Goal: Check status: Check status

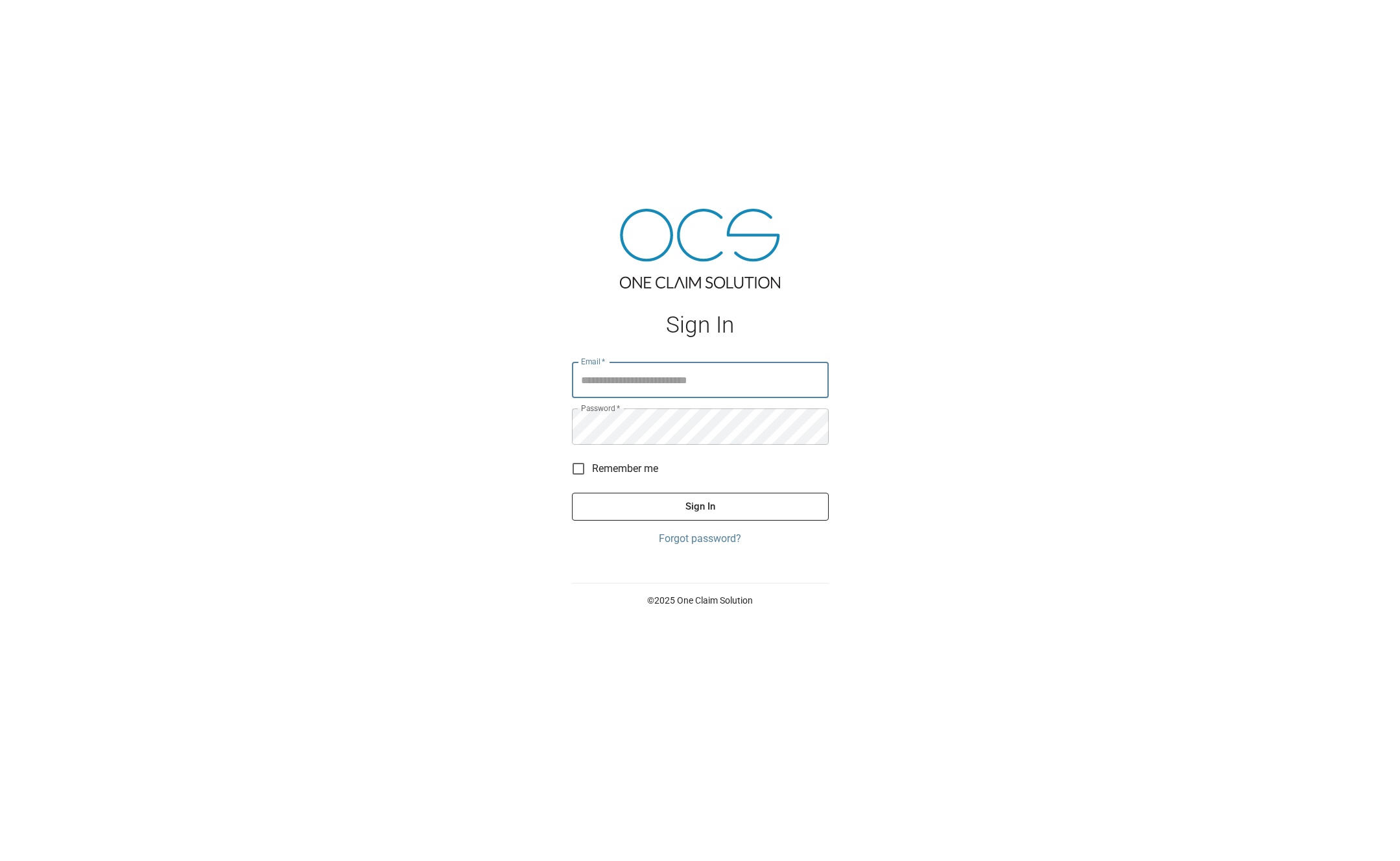
type input "**********"
click at [680, 501] on button "Sign In" at bounding box center [700, 506] width 257 height 27
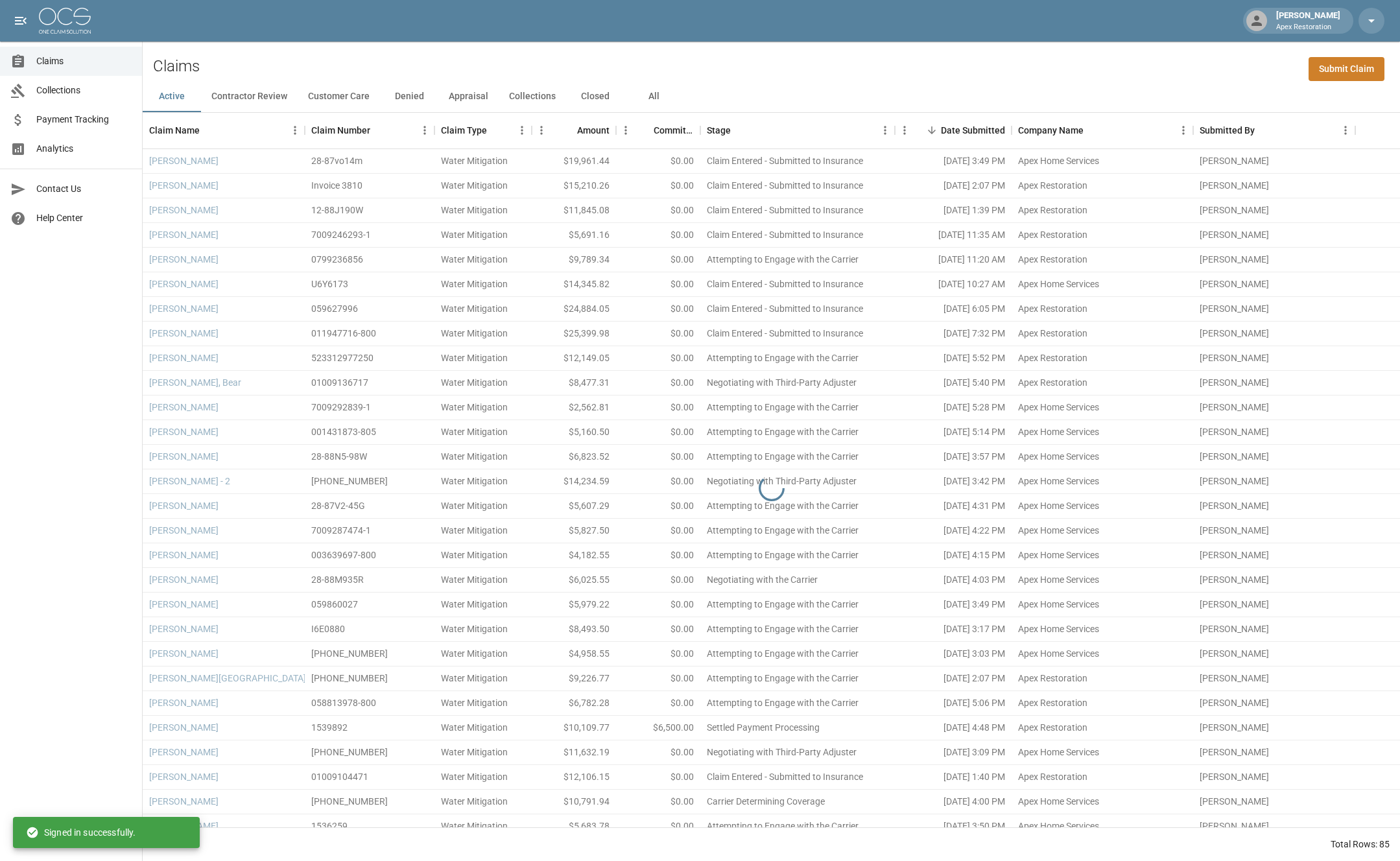
click at [665, 96] on button "All" at bounding box center [654, 96] width 58 height 31
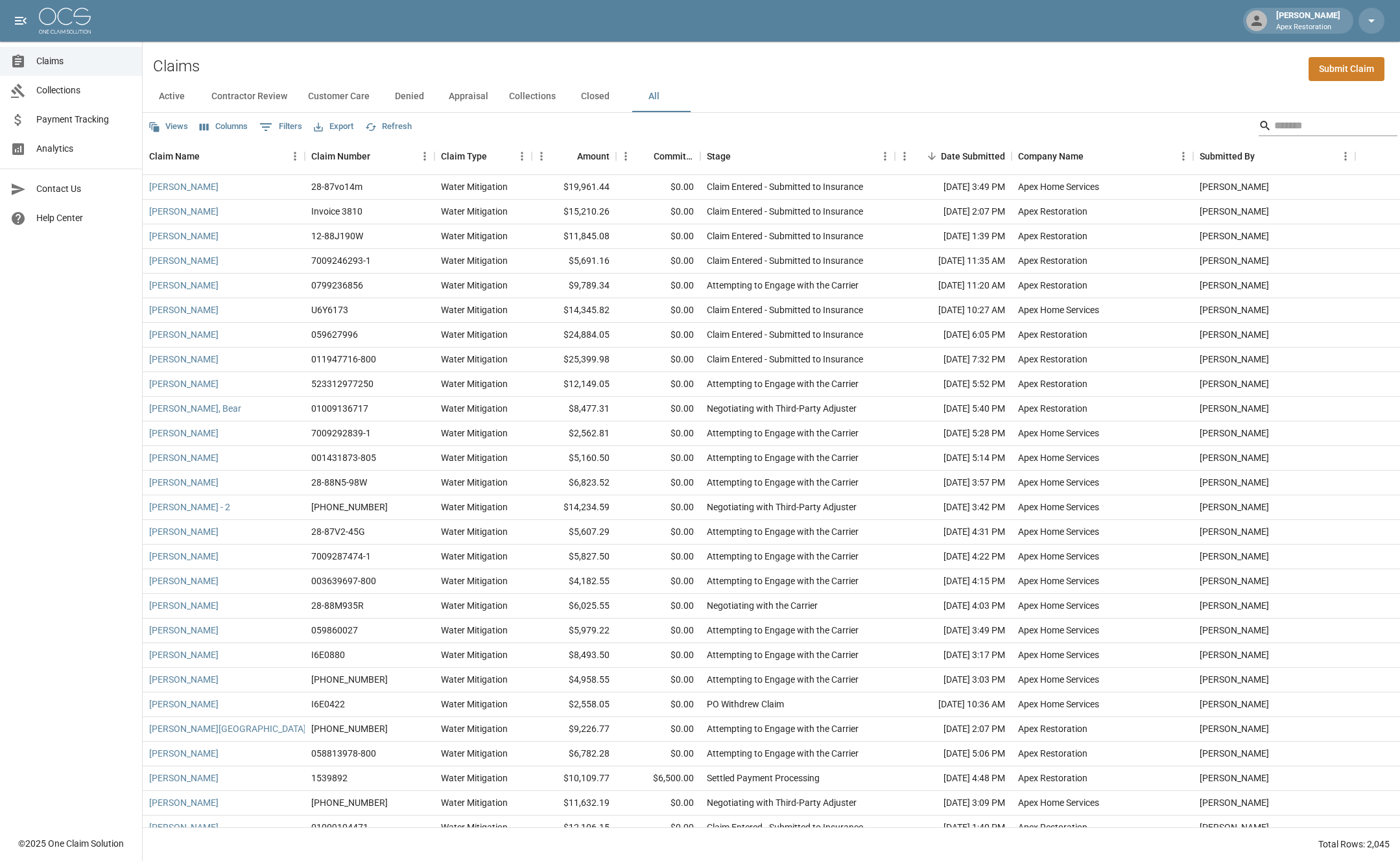
click at [1285, 125] on input "Search" at bounding box center [1326, 126] width 104 height 21
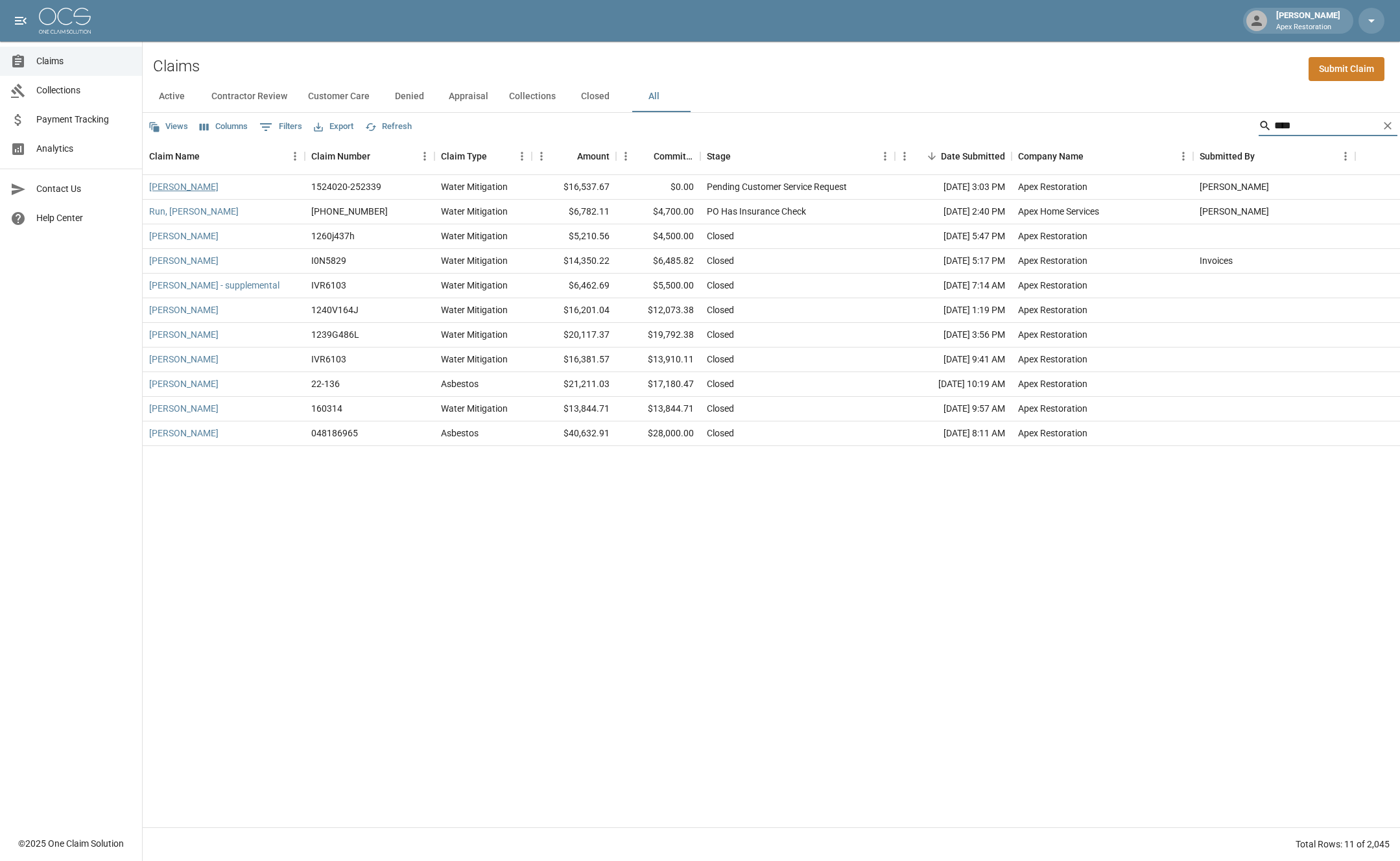
type input "****"
click at [184, 188] on link "[PERSON_NAME]" at bounding box center [183, 186] width 69 height 13
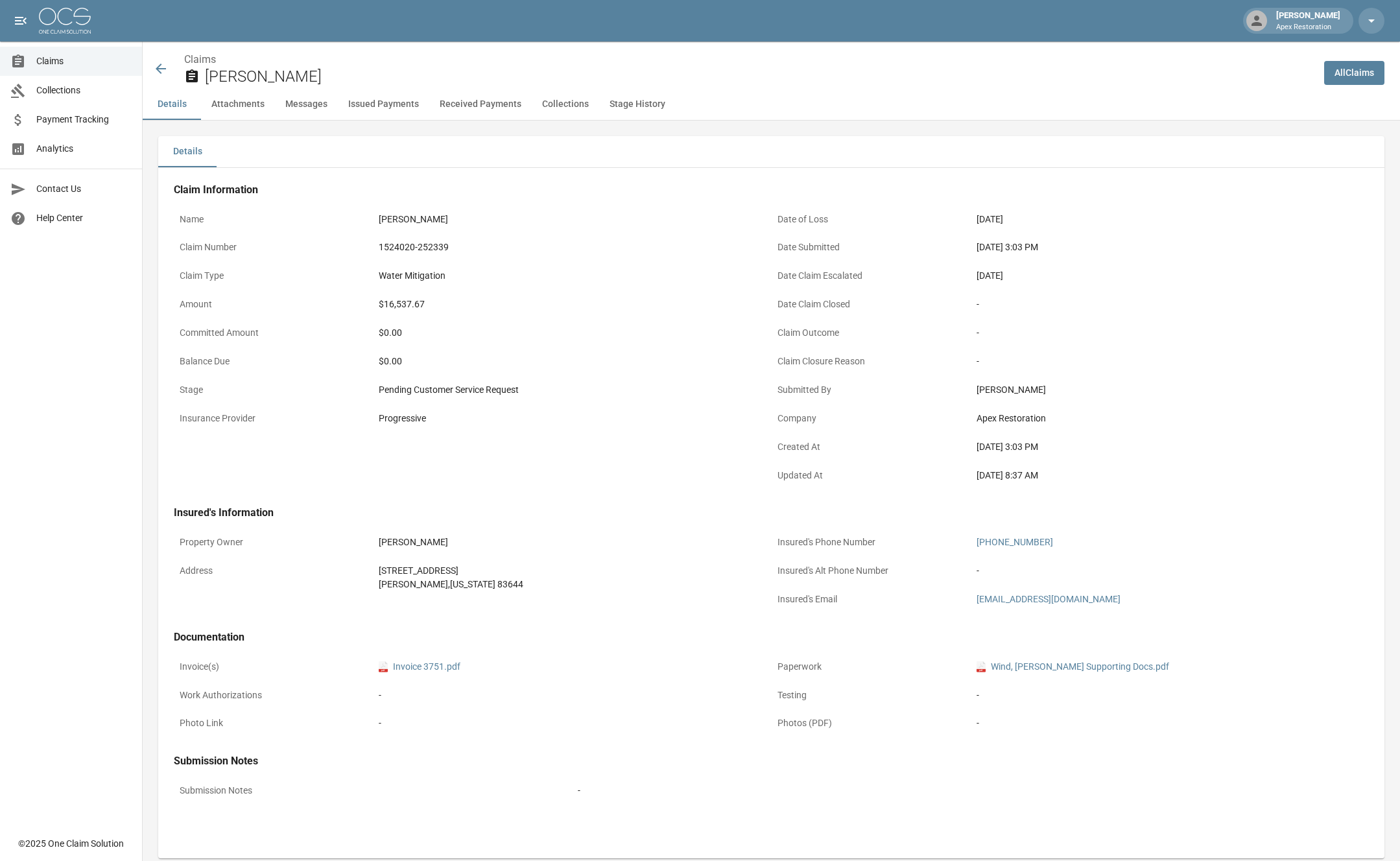
click at [369, 101] on button "Issued Payments" at bounding box center [384, 104] width 91 height 31
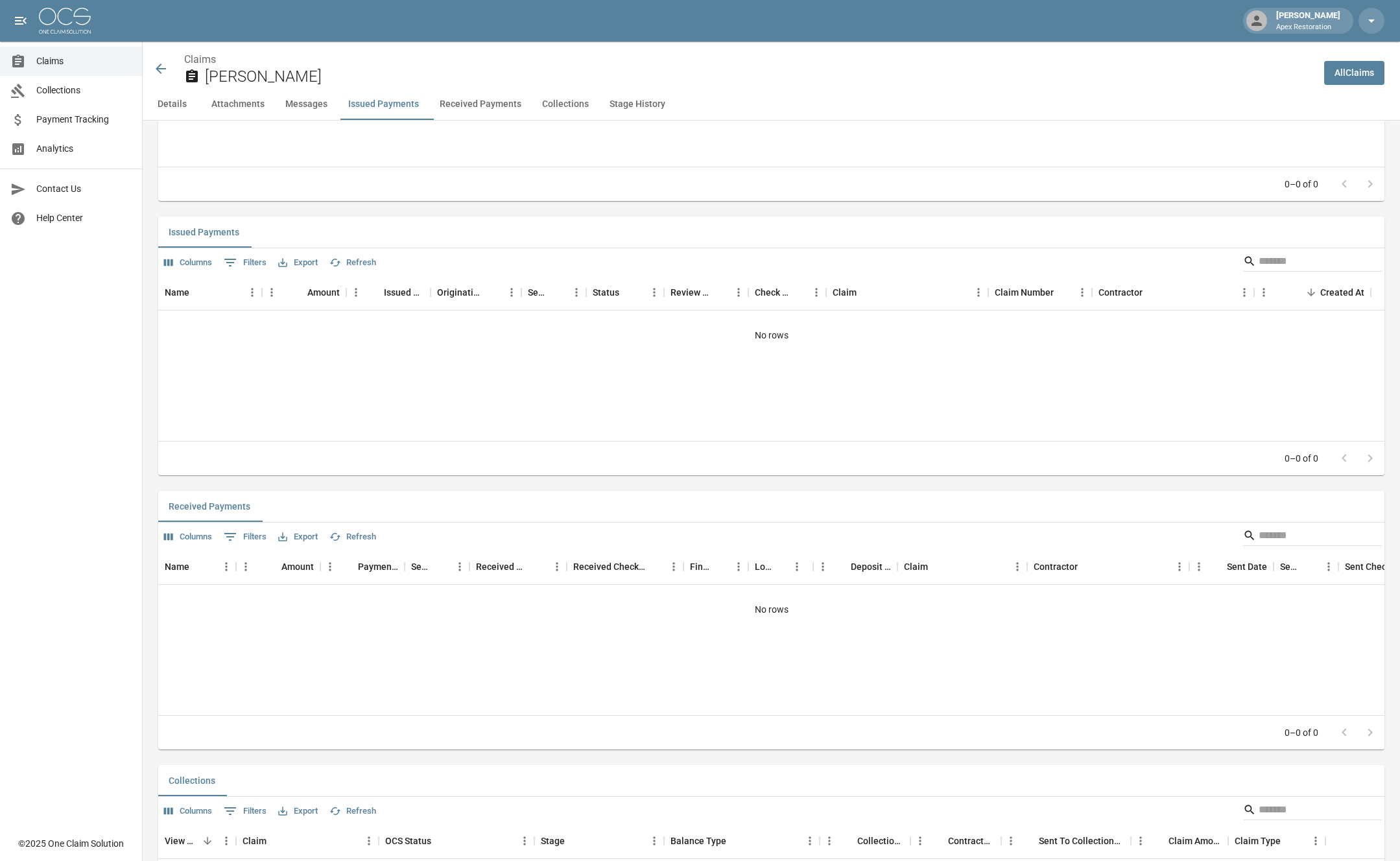
scroll to position [1352, 0]
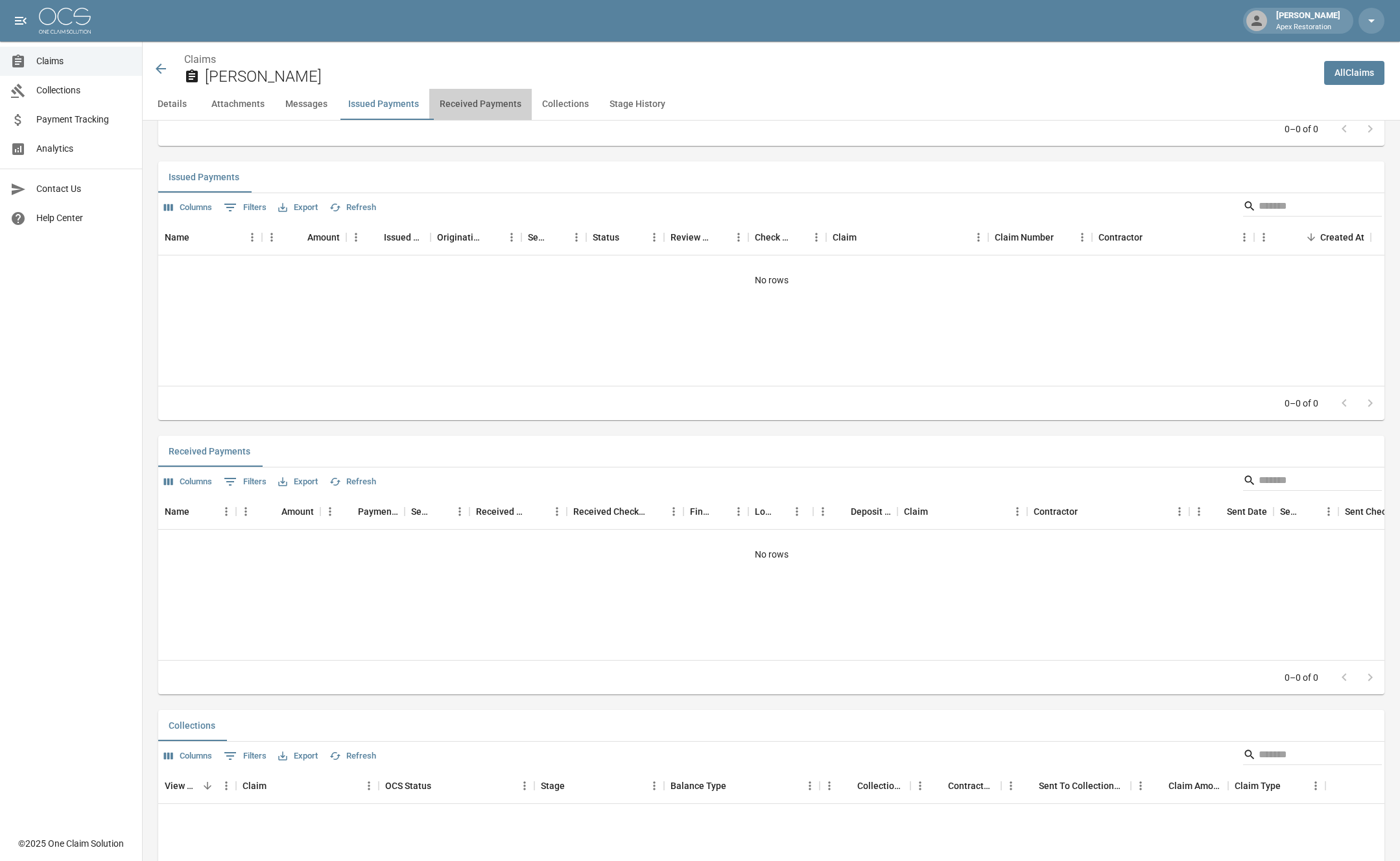
click at [453, 104] on button "Received Payments" at bounding box center [481, 104] width 102 height 31
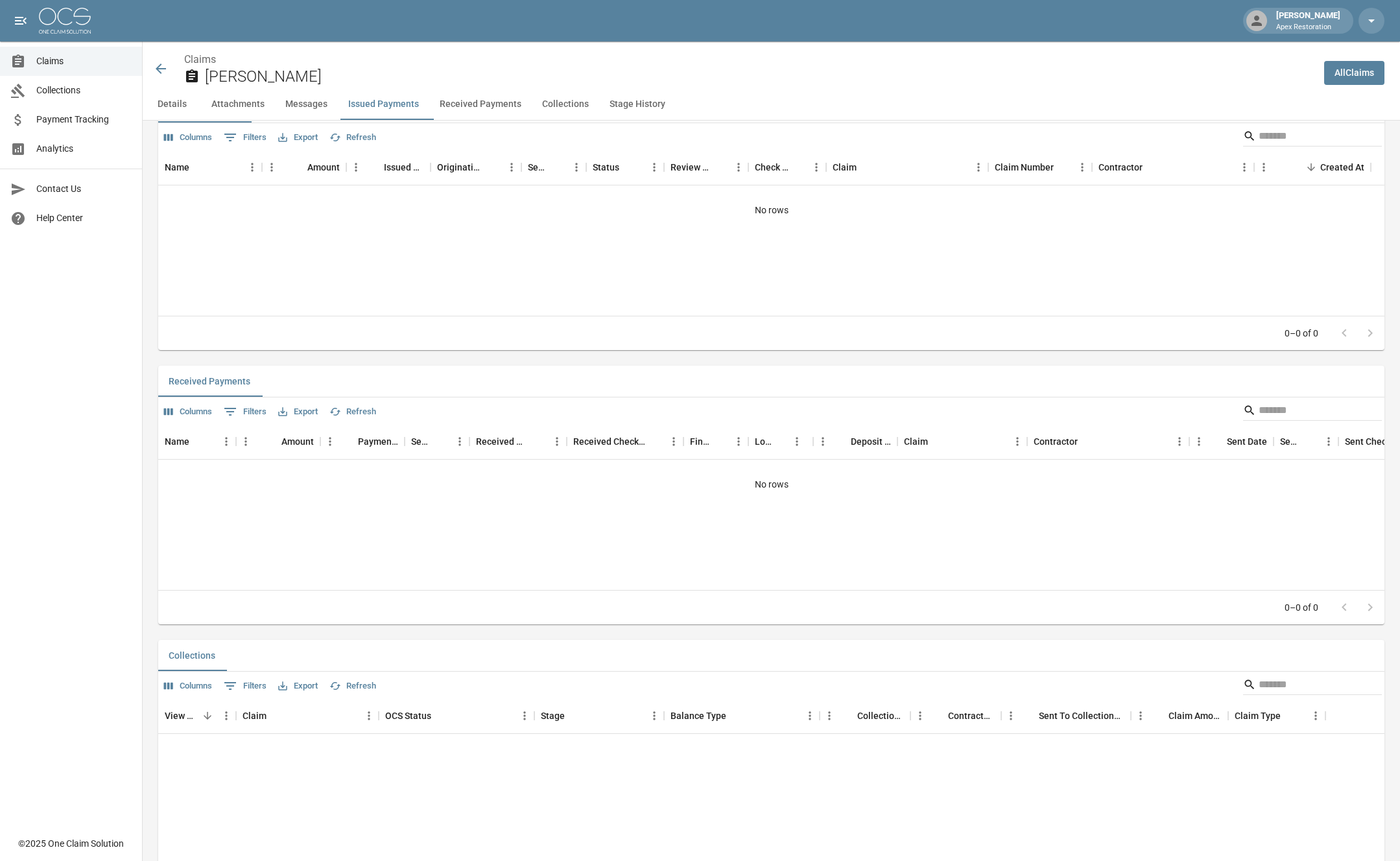
scroll to position [1626, 0]
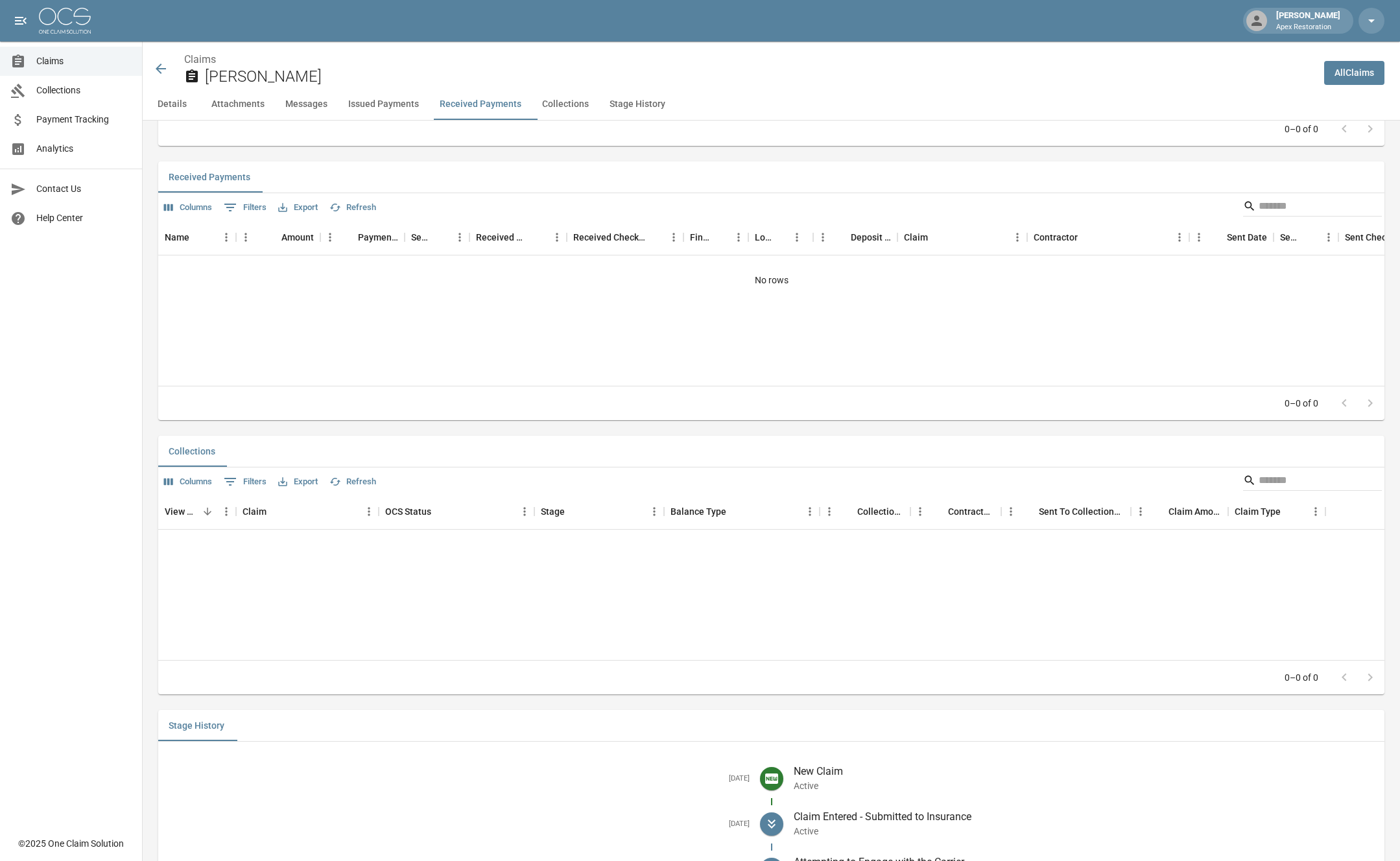
click at [580, 105] on button "Collections" at bounding box center [565, 104] width 67 height 31
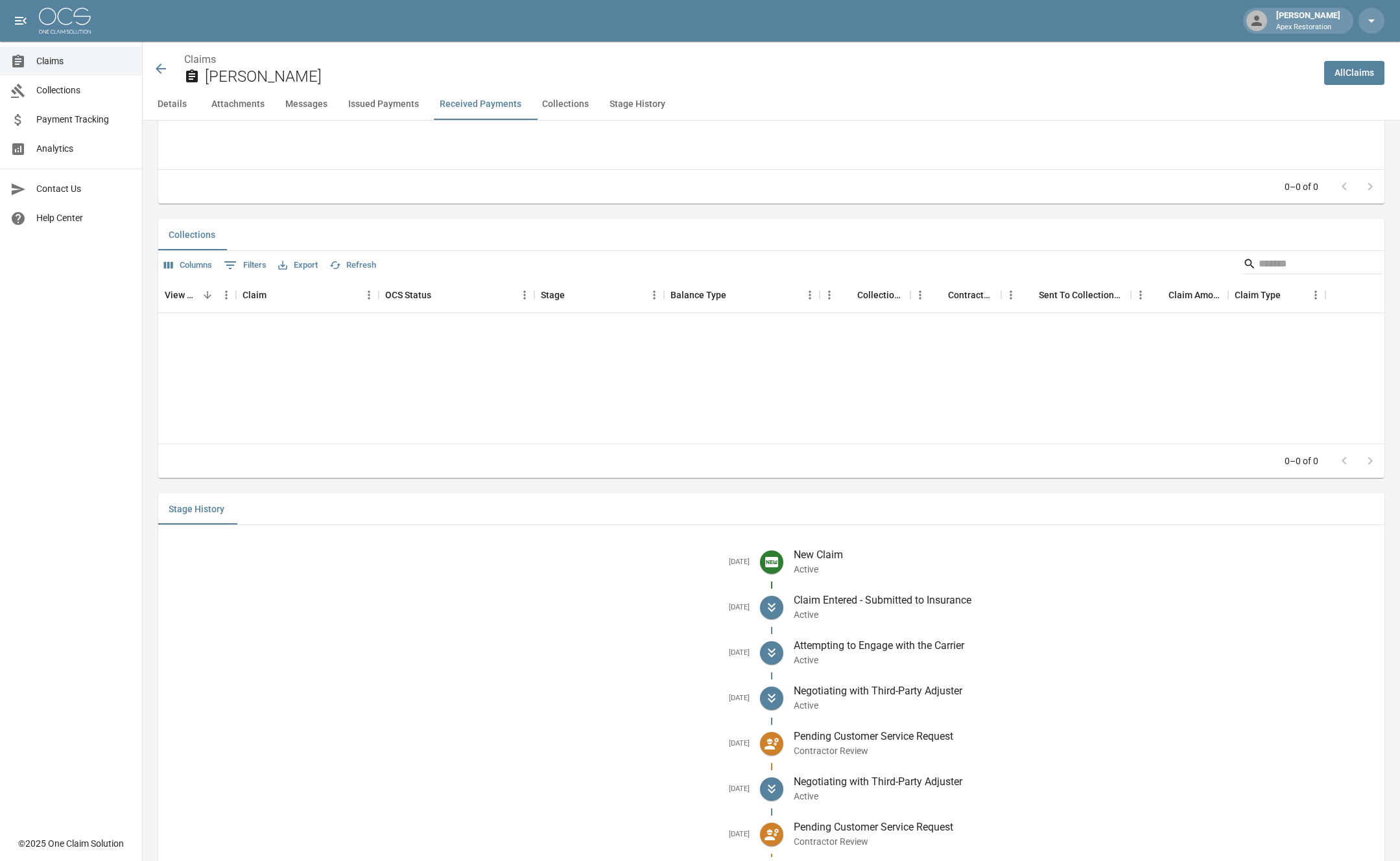
scroll to position [1885, 0]
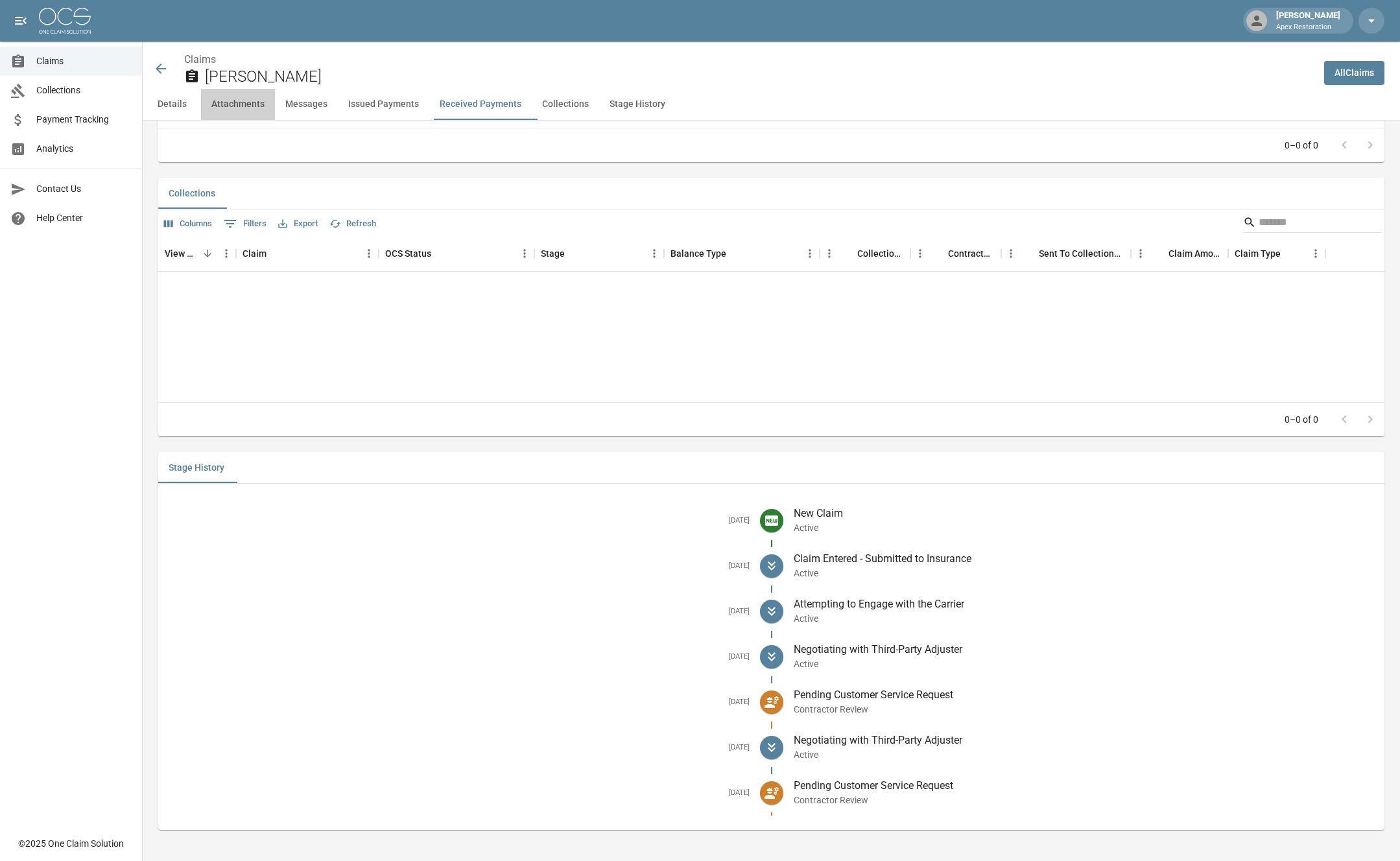
click at [262, 113] on button "Attachments" at bounding box center [237, 104] width 74 height 31
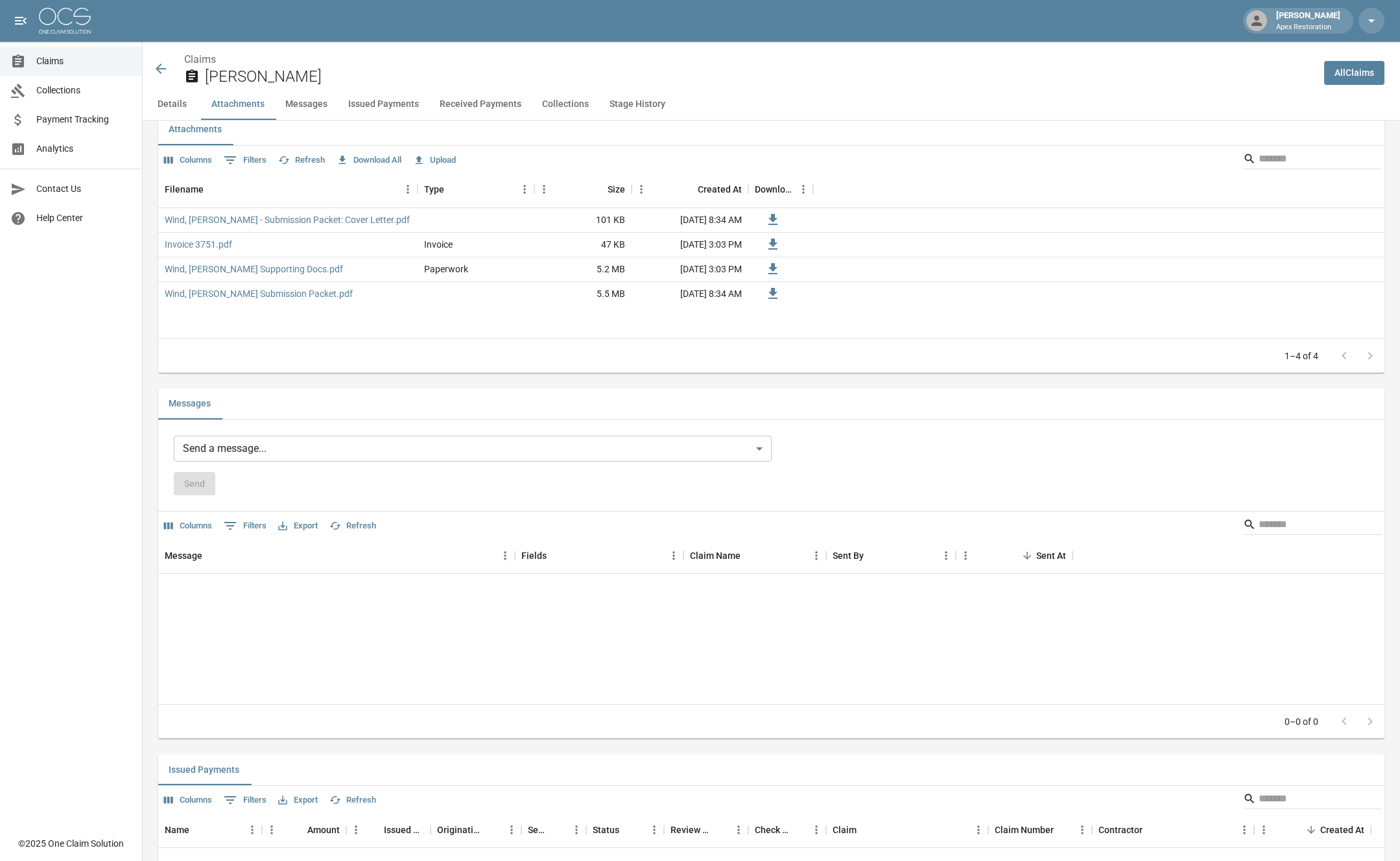
scroll to position [712, 0]
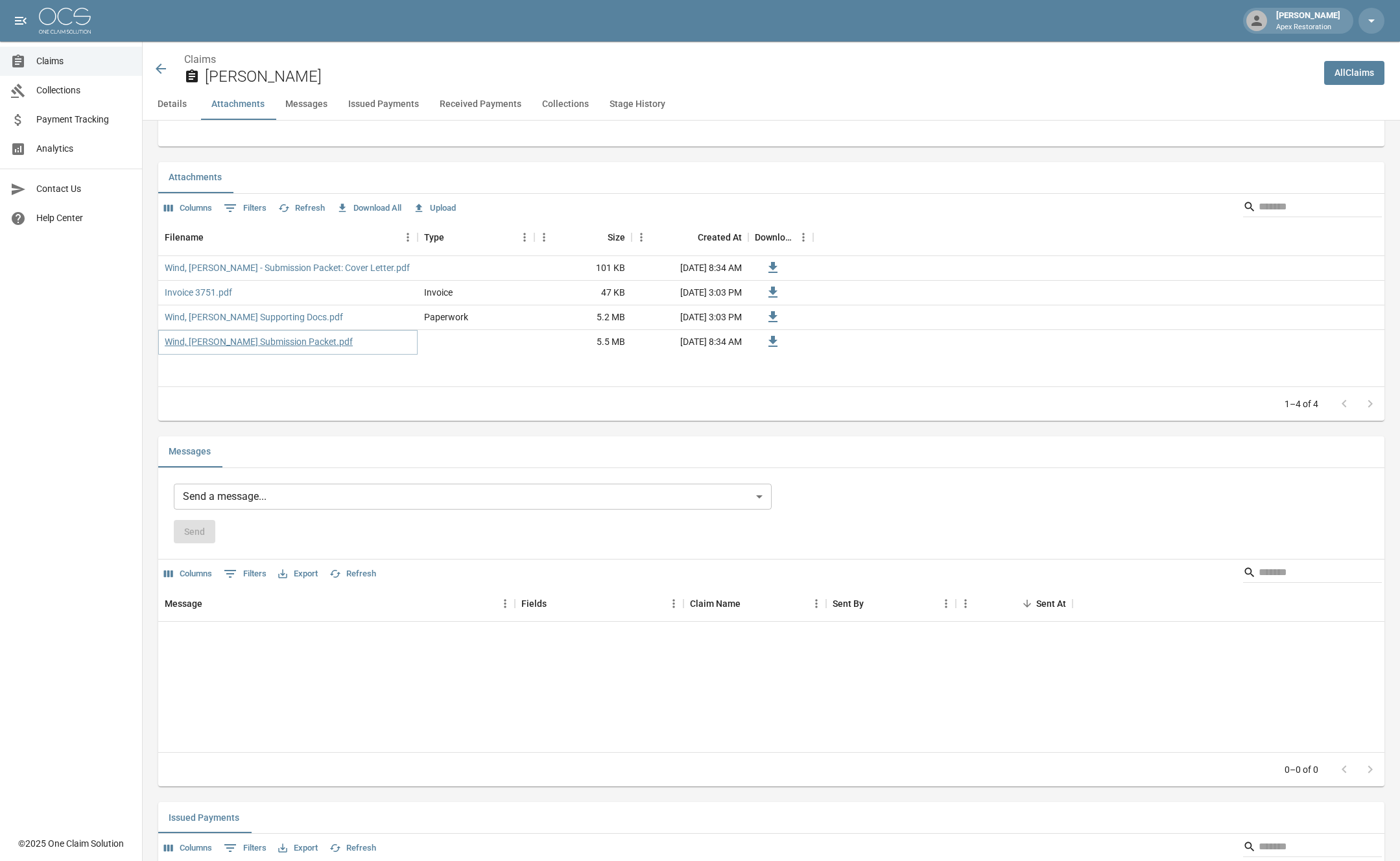
click at [300, 338] on link "Wind, [PERSON_NAME] Submission Packet.pdf" at bounding box center [259, 341] width 188 height 13
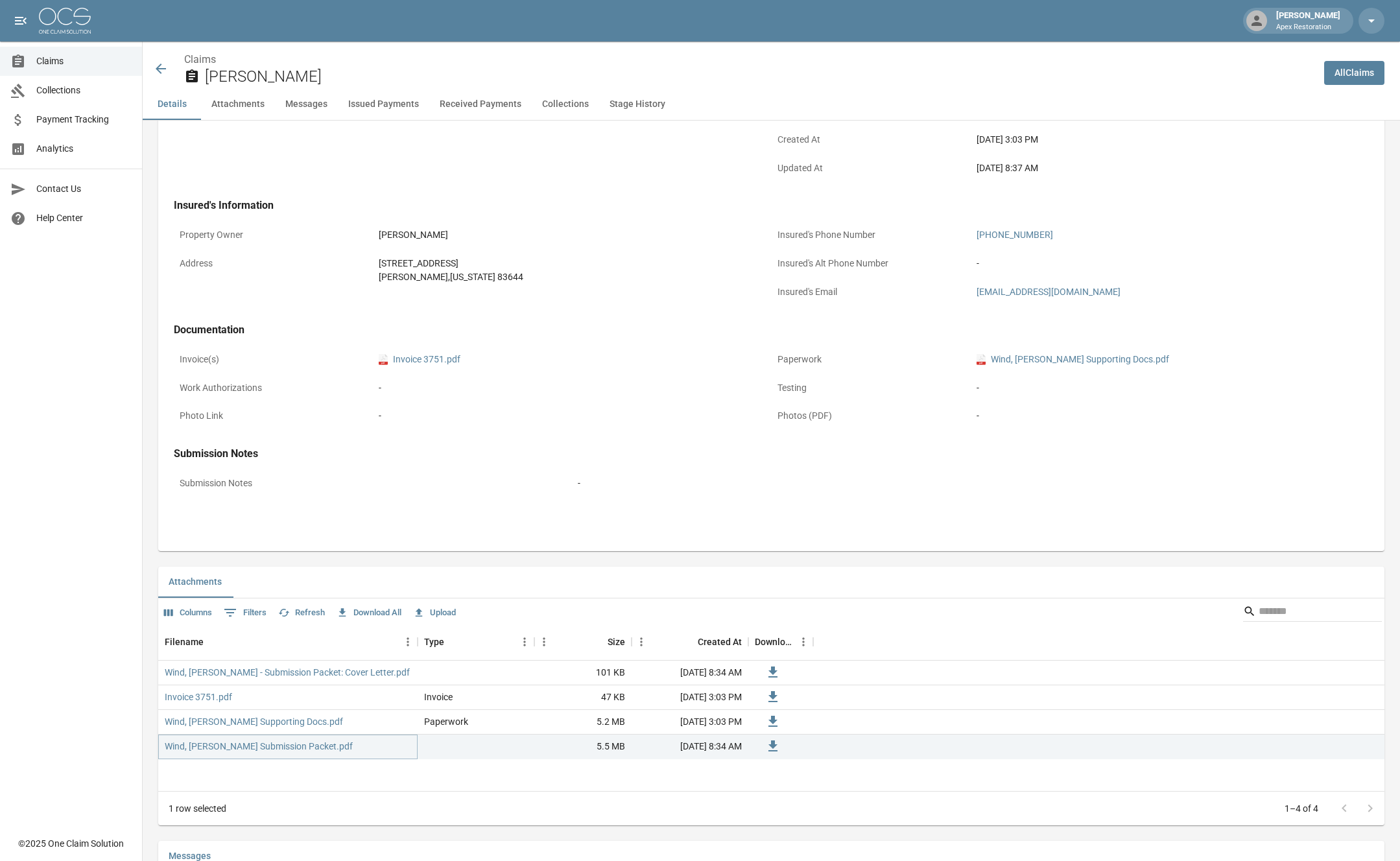
scroll to position [0, 0]
